Goal: Task Accomplishment & Management: Complete application form

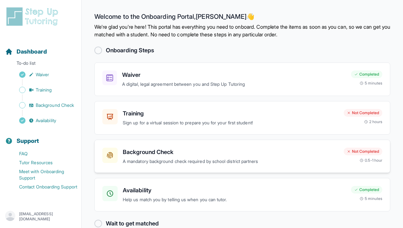
scroll to position [13, 0]
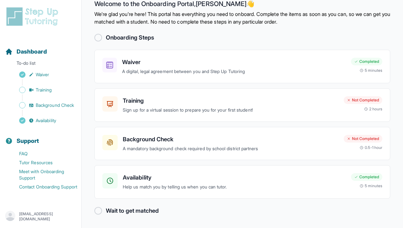
click at [97, 213] on div at bounding box center [98, 211] width 8 height 8
click at [115, 143] on div at bounding box center [109, 142] width 15 height 15
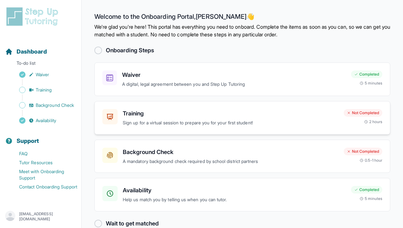
click at [139, 114] on h3 "Training" at bounding box center [231, 113] width 216 height 9
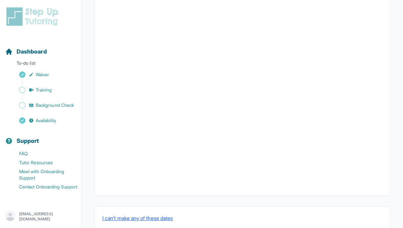
scroll to position [221, 0]
